Goal: Register for event/course

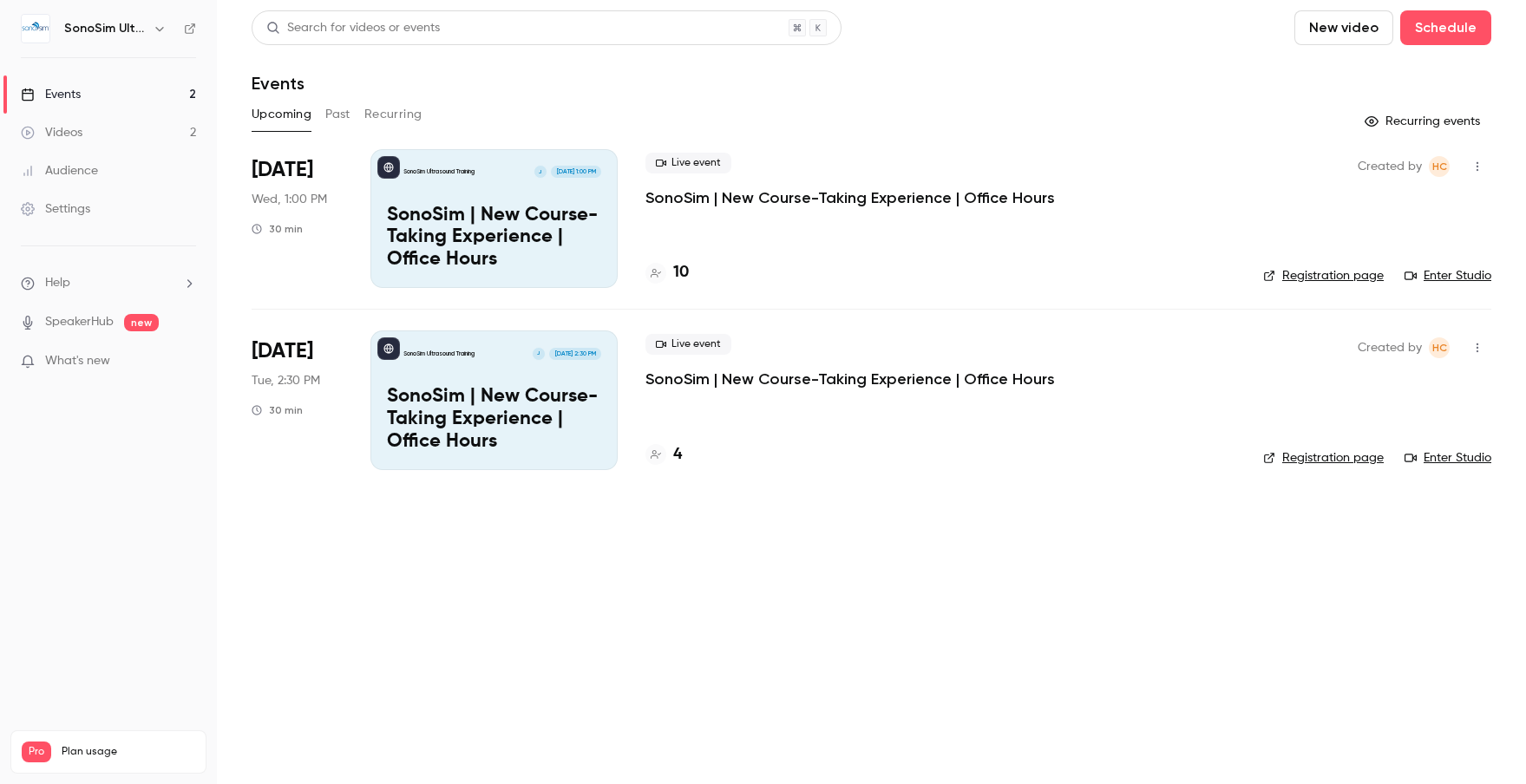
click at [291, 195] on span "Wed, 1:00 PM" at bounding box center [290, 200] width 75 height 18
click at [539, 198] on div "SonoSim Ultrasound Training J Oct 1, 1:00 PM SonoSim | New Course-Taking Experi…" at bounding box center [494, 219] width 248 height 139
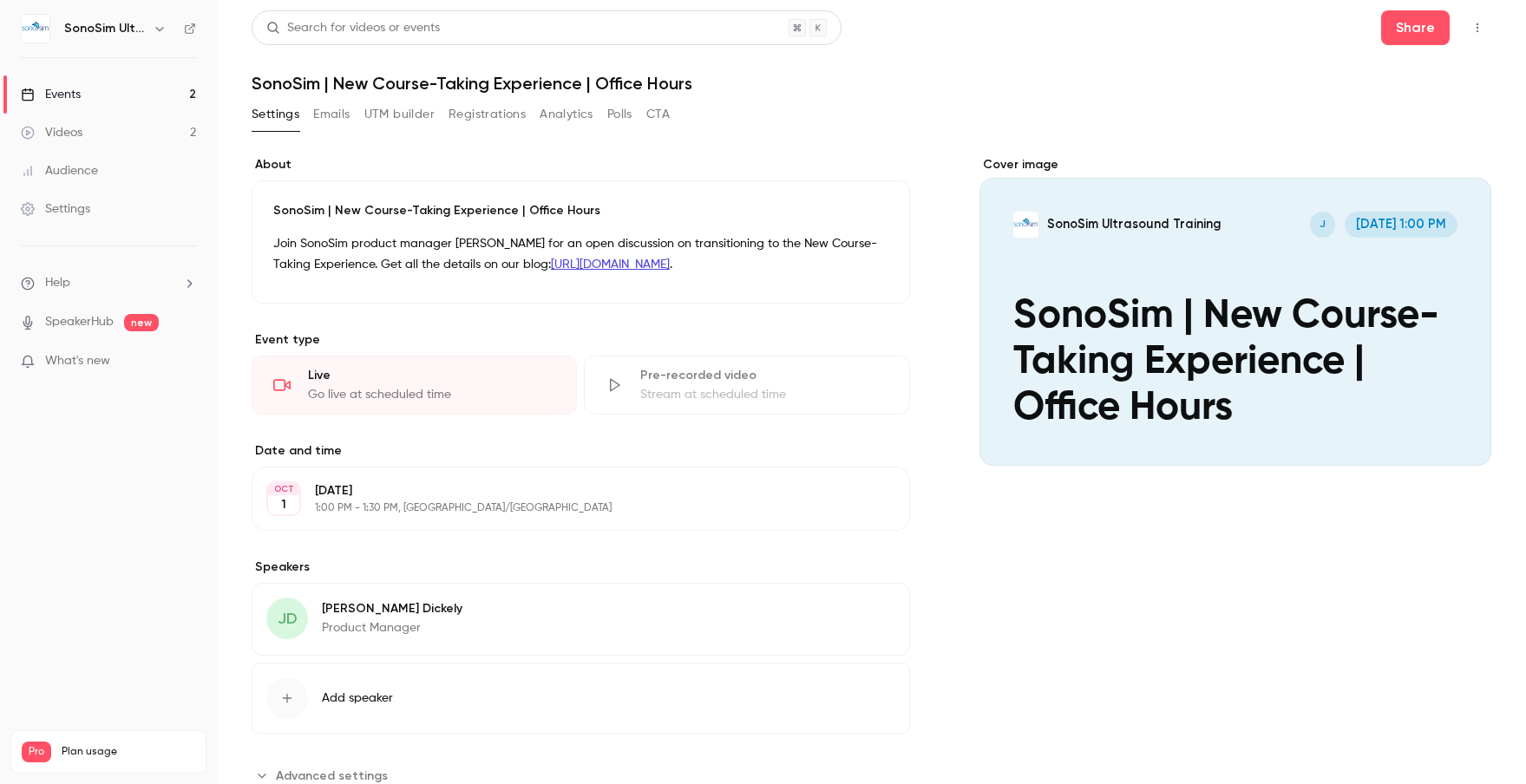
click at [161, 35] on icon "button" at bounding box center [159, 29] width 14 height 14
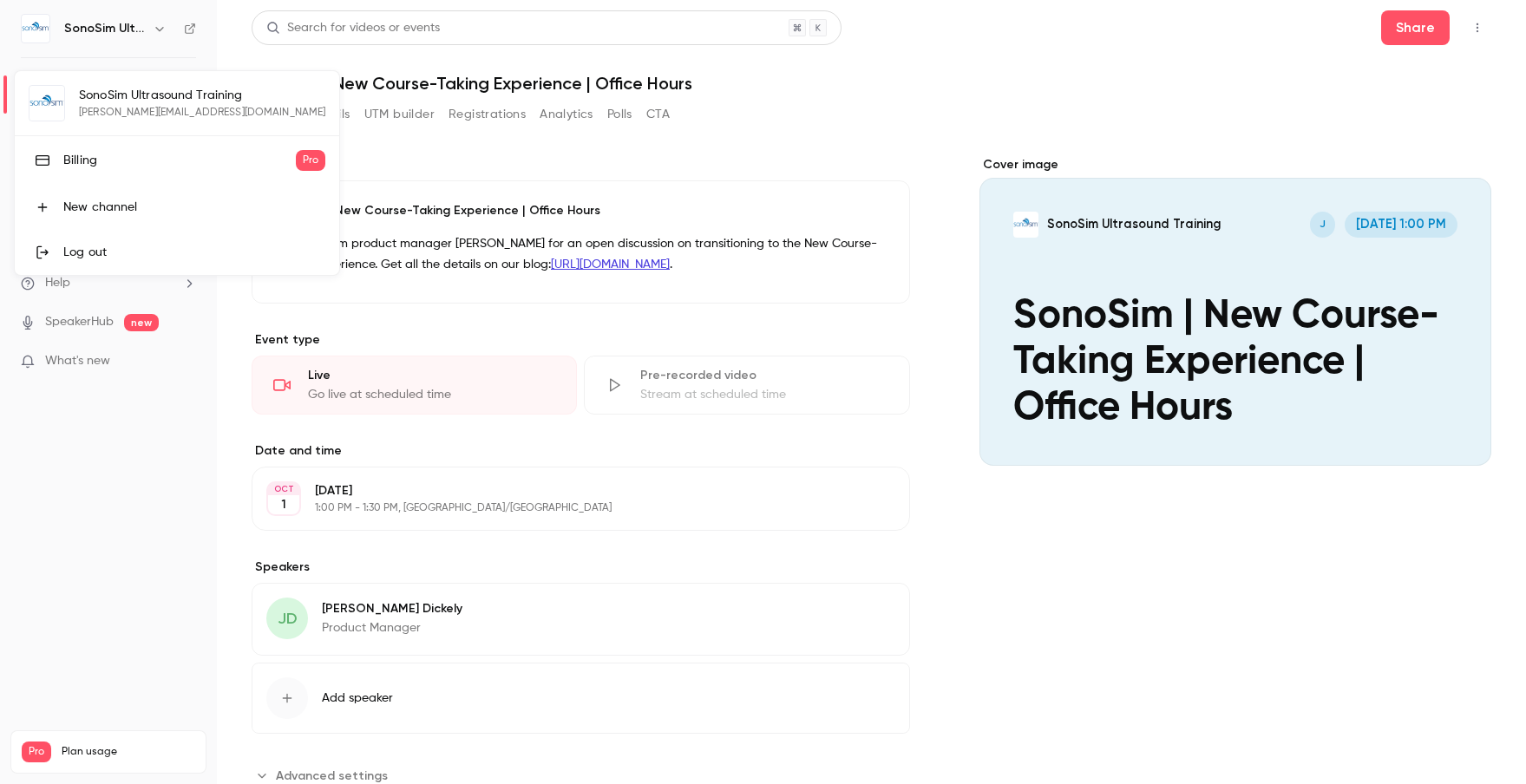
click at [156, 30] on div at bounding box center [763, 392] width 1526 height 784
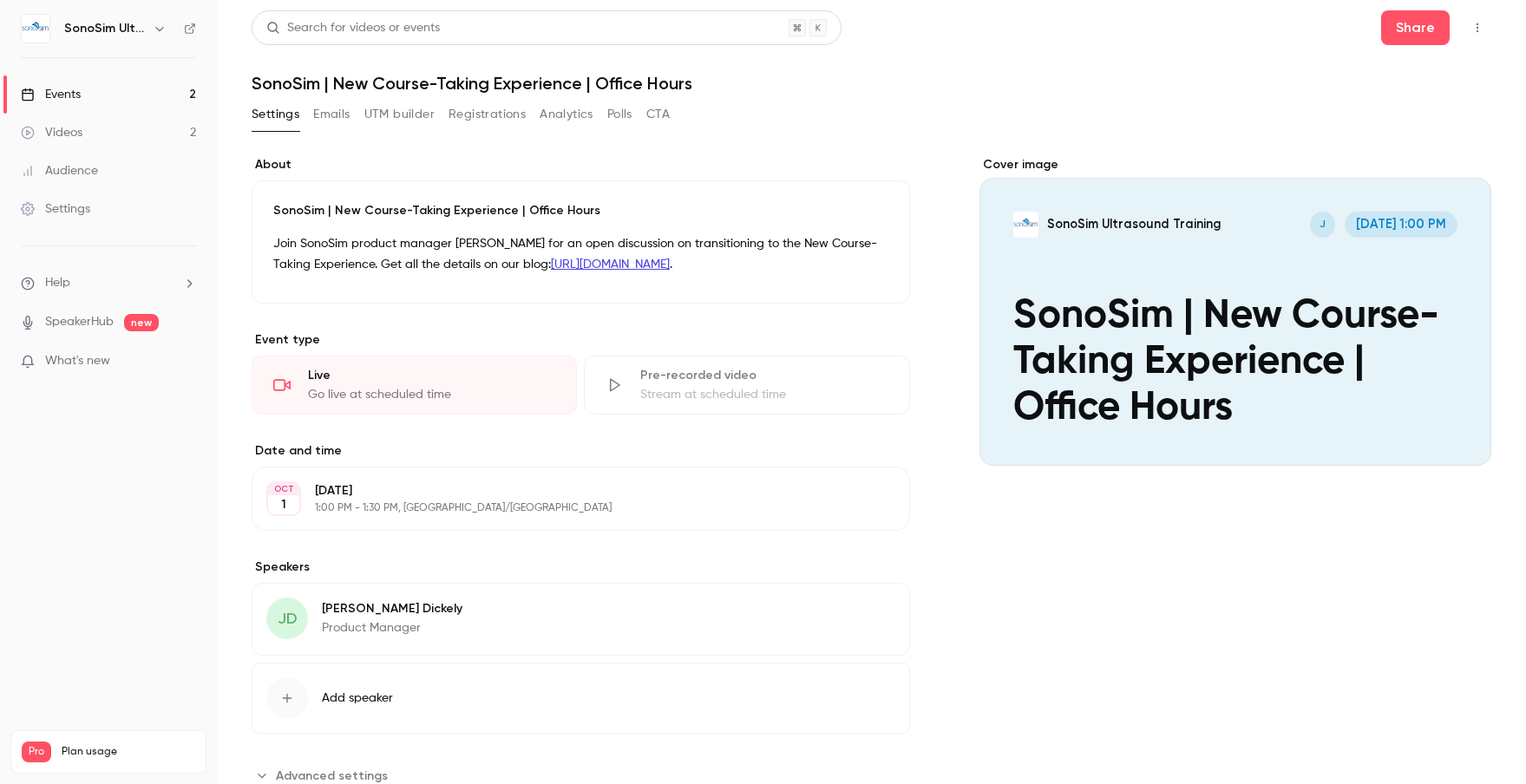
click at [80, 96] on link "Events 2" at bounding box center [108, 94] width 217 height 38
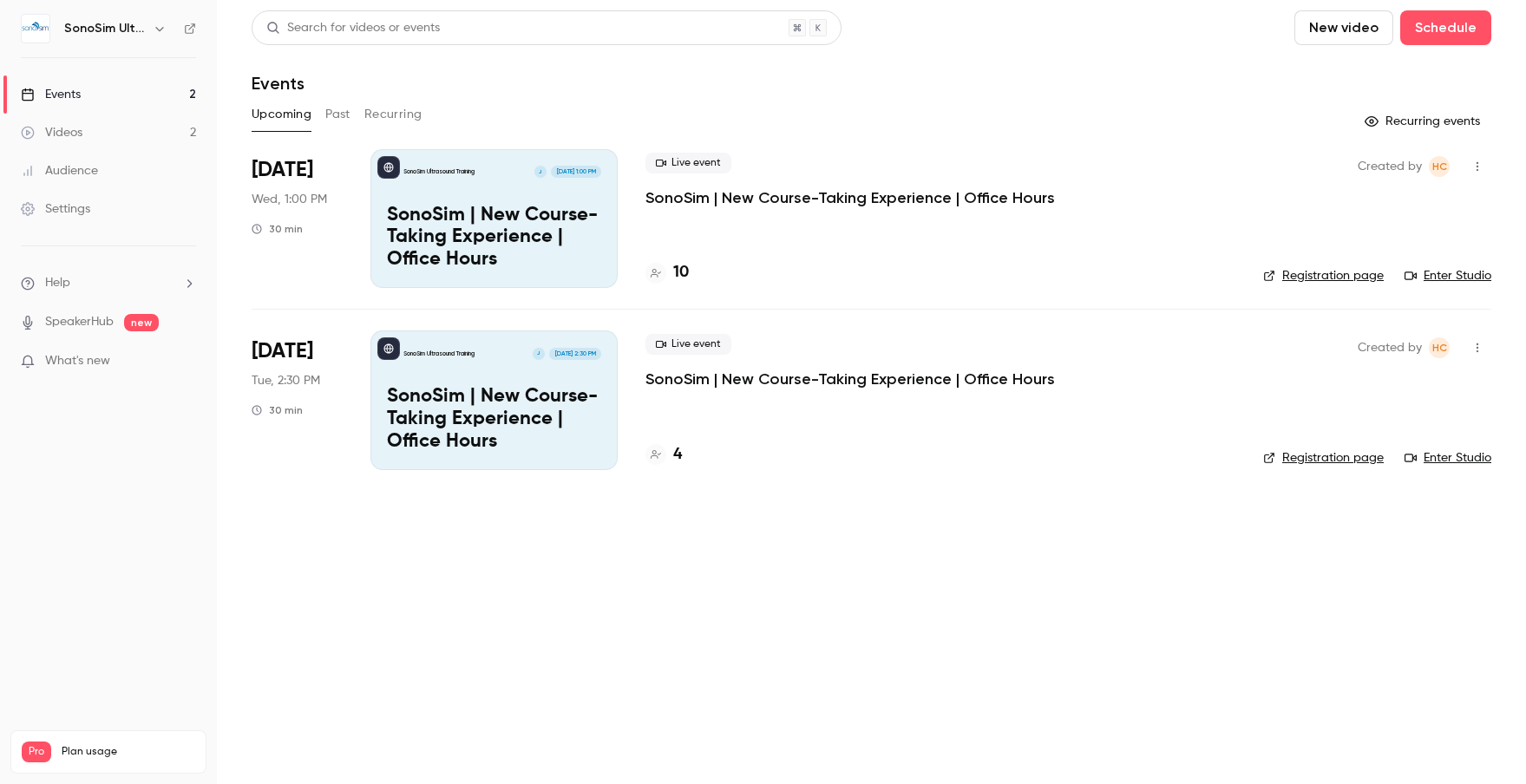
click at [1449, 279] on link "Enter Studio" at bounding box center [1447, 276] width 87 height 18
